Goal: Transaction & Acquisition: Purchase product/service

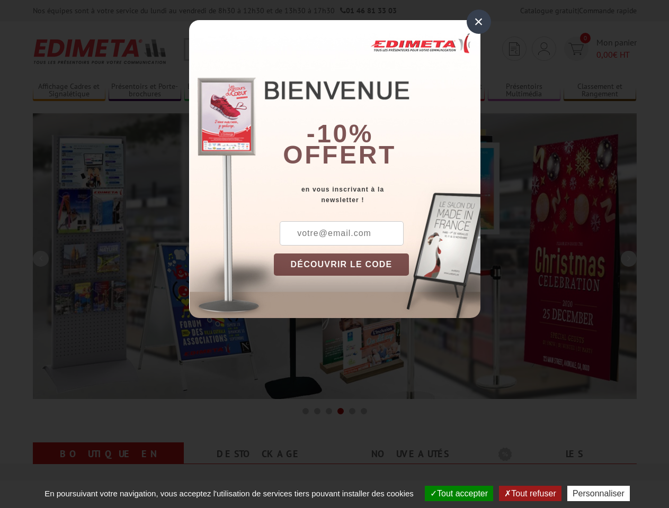
click at [479, 22] on div "×" at bounding box center [479, 22] width 24 height 24
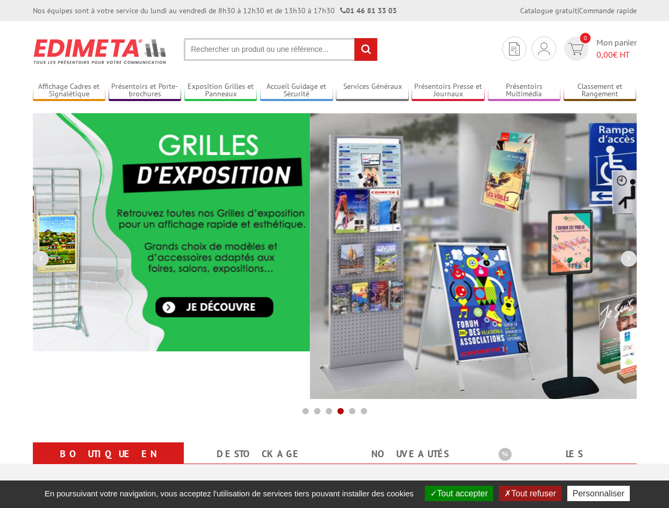
click at [342, 265] on img at bounding box center [612, 256] width 604 height 286
click at [458, 494] on button "Tout accepter" at bounding box center [459, 493] width 68 height 15
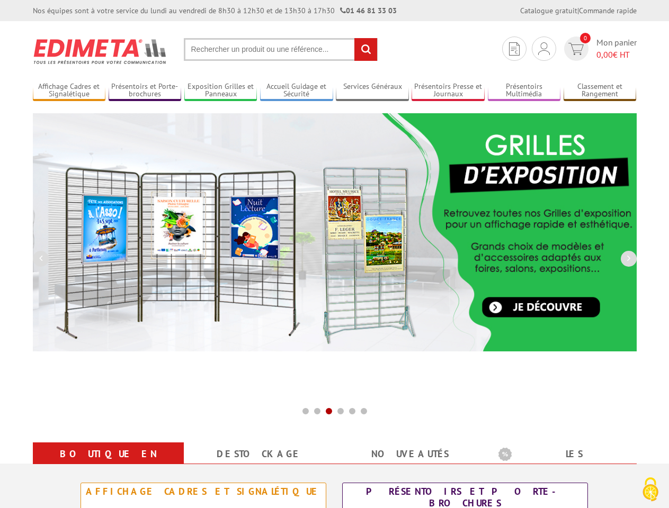
click at [531, 494] on button "Tout refuser" at bounding box center [530, 493] width 62 height 15
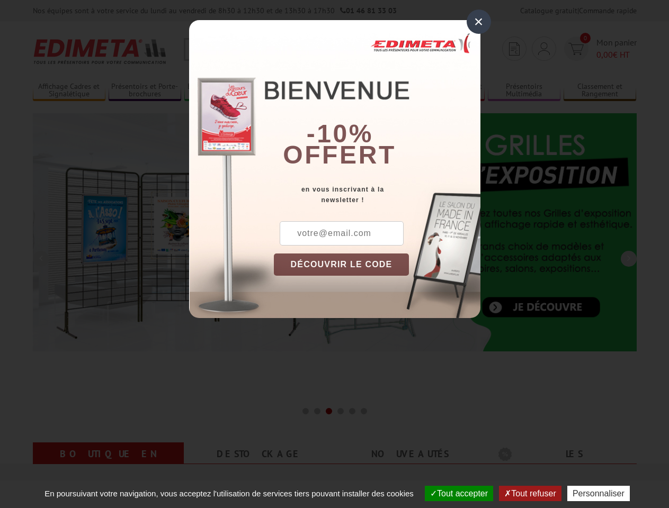
click at [479, 22] on div "×" at bounding box center [479, 22] width 24 height 24
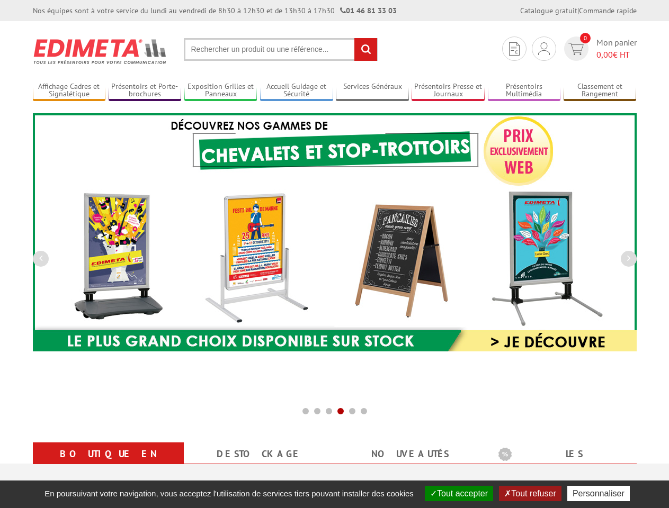
click at [342, 265] on img at bounding box center [335, 232] width 604 height 238
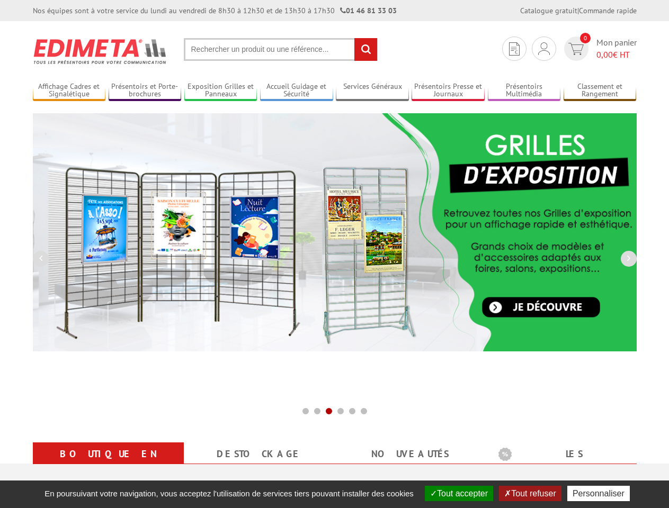
click at [458, 494] on button "Tout accepter" at bounding box center [459, 493] width 68 height 15
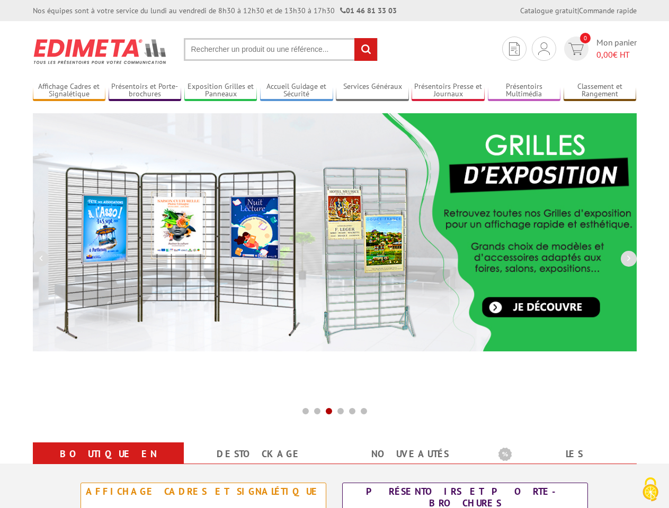
click at [531, 494] on button "Tout refuser" at bounding box center [530, 493] width 62 height 15
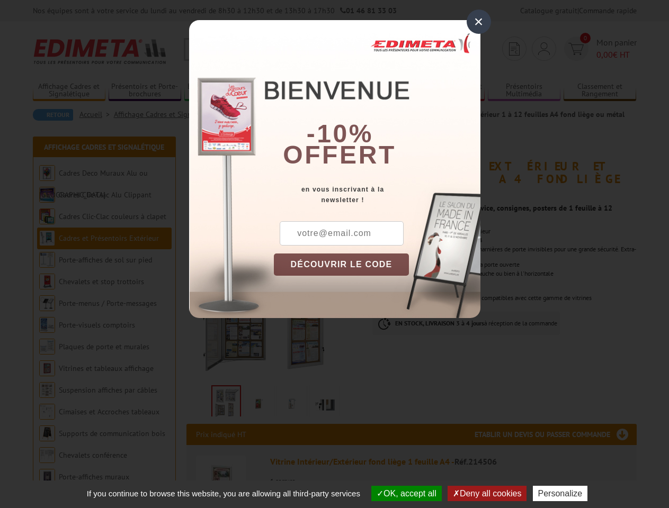
click at [479, 22] on div "×" at bounding box center [479, 22] width 24 height 24
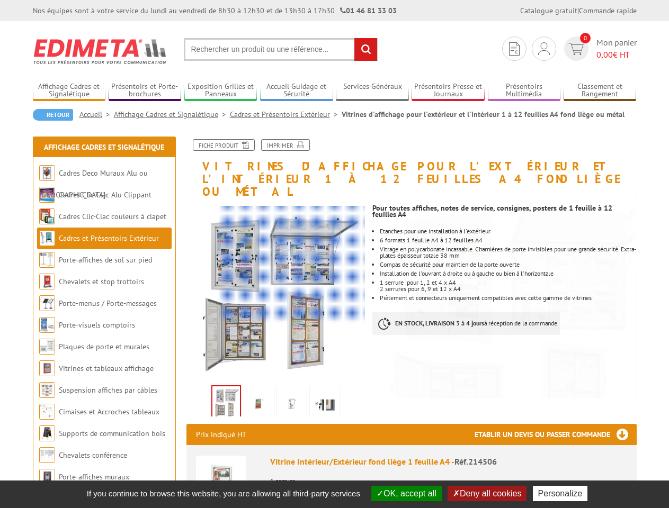
click at [405, 494] on button "OK, accept all" at bounding box center [406, 493] width 70 height 15
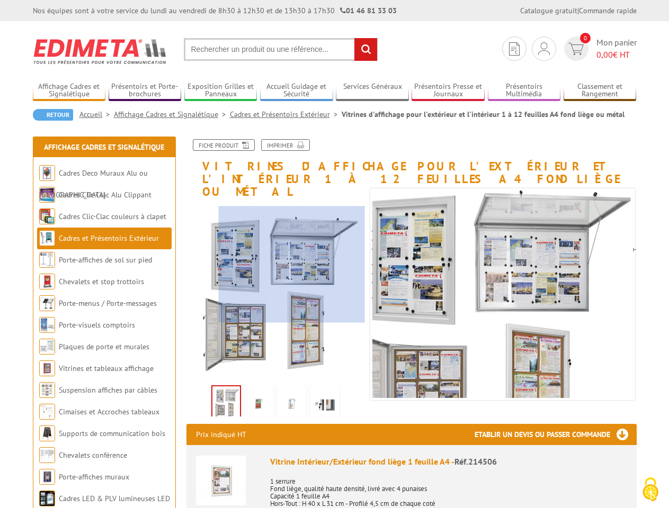
click at [488, 494] on button "Deny all cookies" at bounding box center [487, 493] width 79 height 15
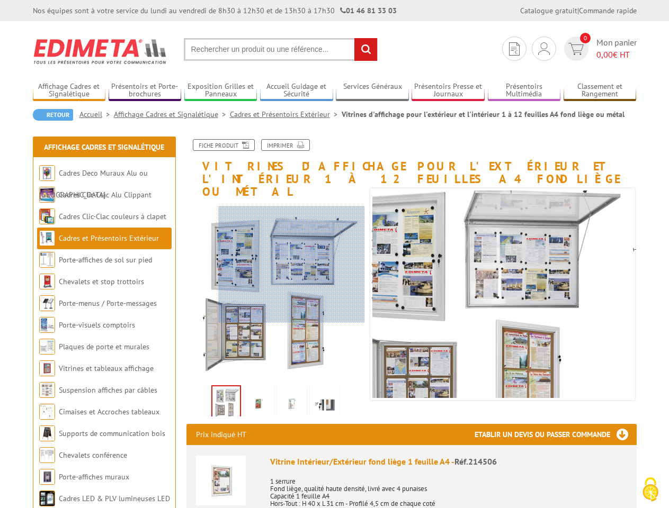
click at [563, 494] on p "1 serrure Fond liège, qualité haute densité, livré avec 4 punaises Capacité 1 f…" at bounding box center [448, 493] width 357 height 44
